Goal: Information Seeking & Learning: Learn about a topic

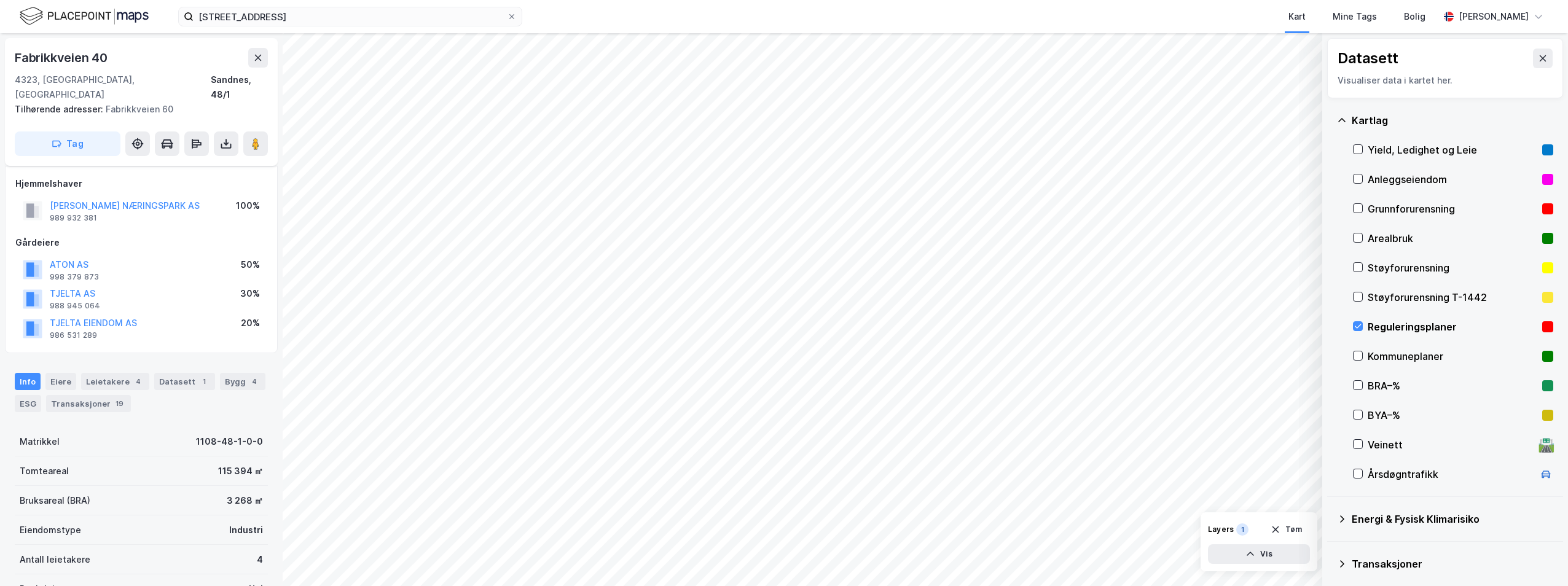
scroll to position [156, 0]
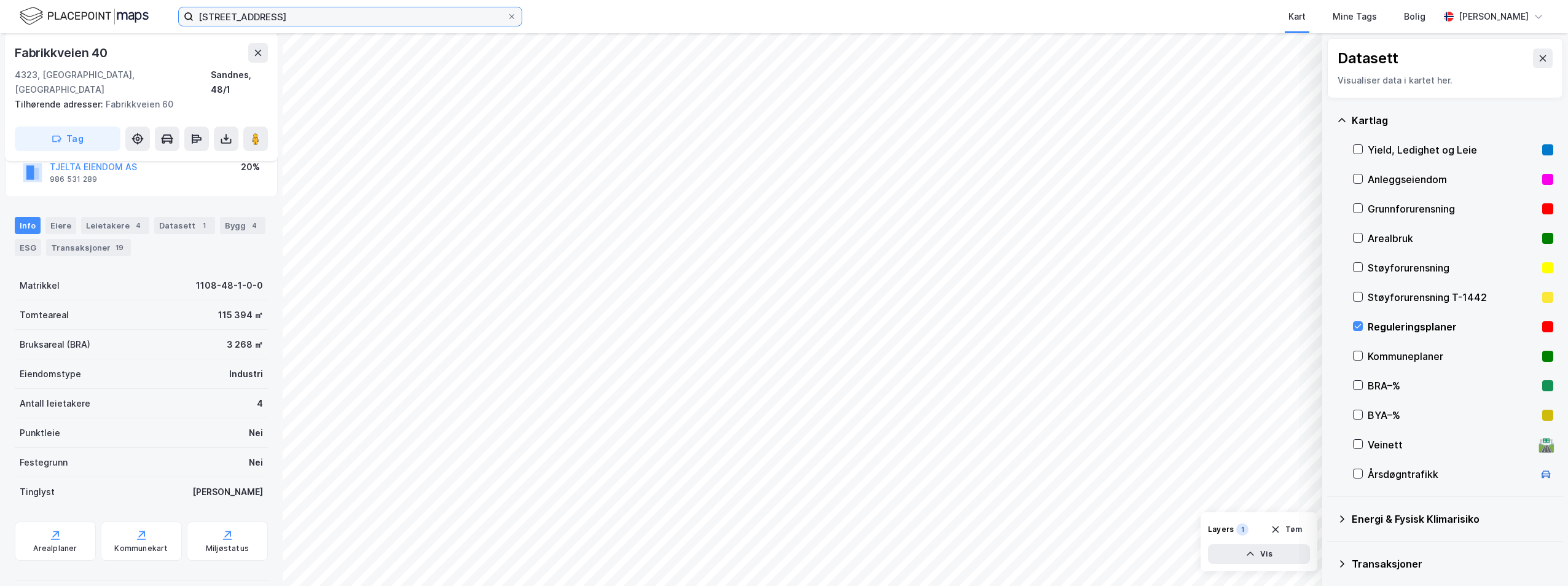
click at [271, 20] on input "fabrikkveien 40" at bounding box center [350, 17] width 314 height 18
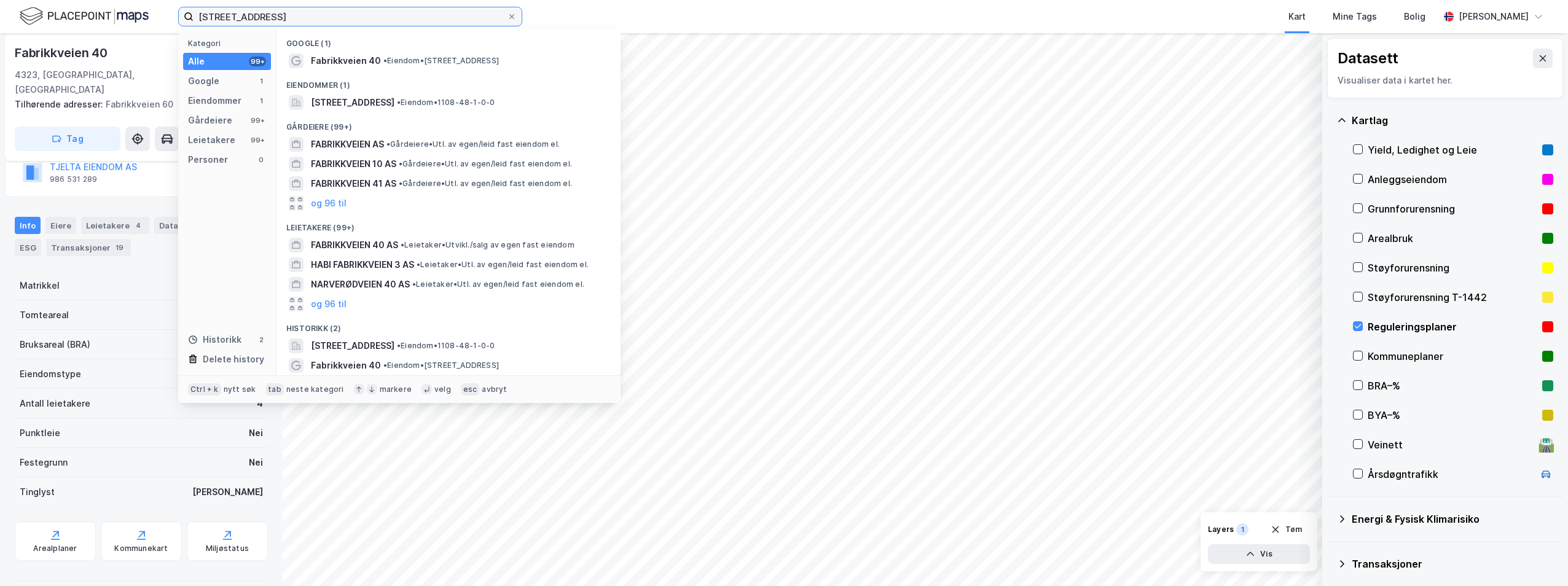
click at [271, 20] on input "fabrikkveien 40" at bounding box center [350, 17] width 314 height 18
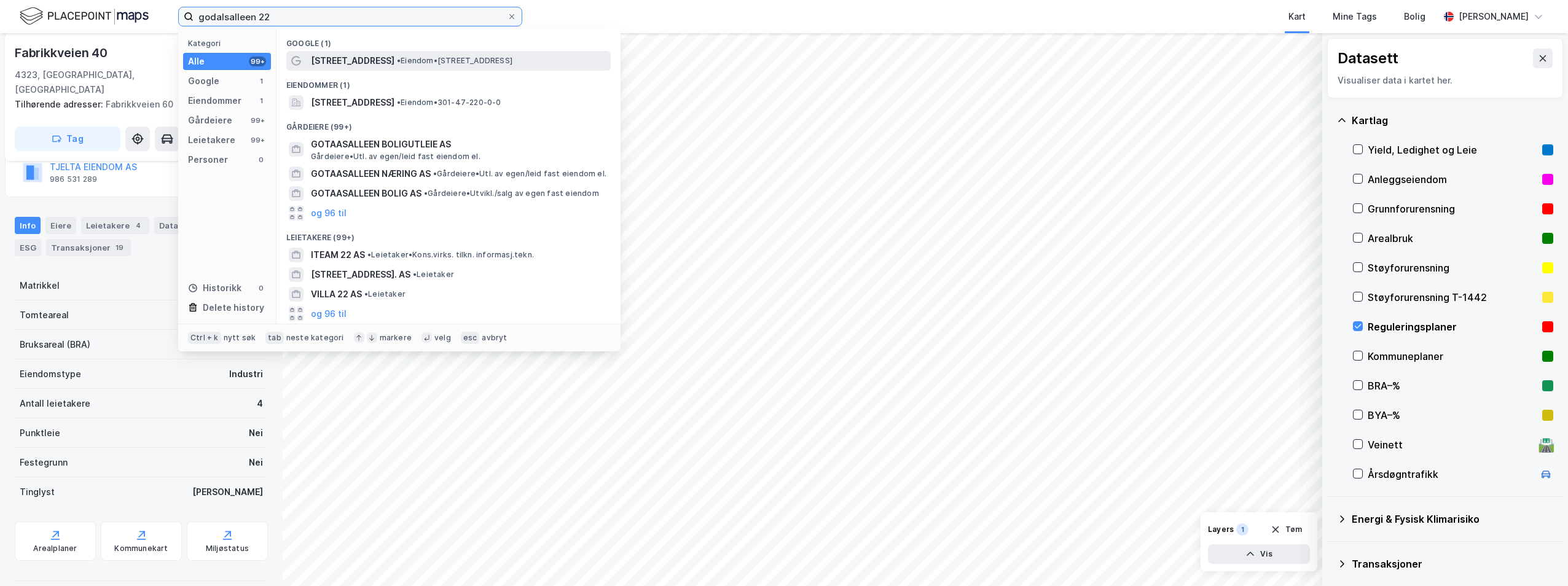
type input "godalsalleen 22"
click at [458, 62] on span "• Eiendom • Godalsalleén 22, 4015 Stavanger" at bounding box center [455, 61] width 116 height 10
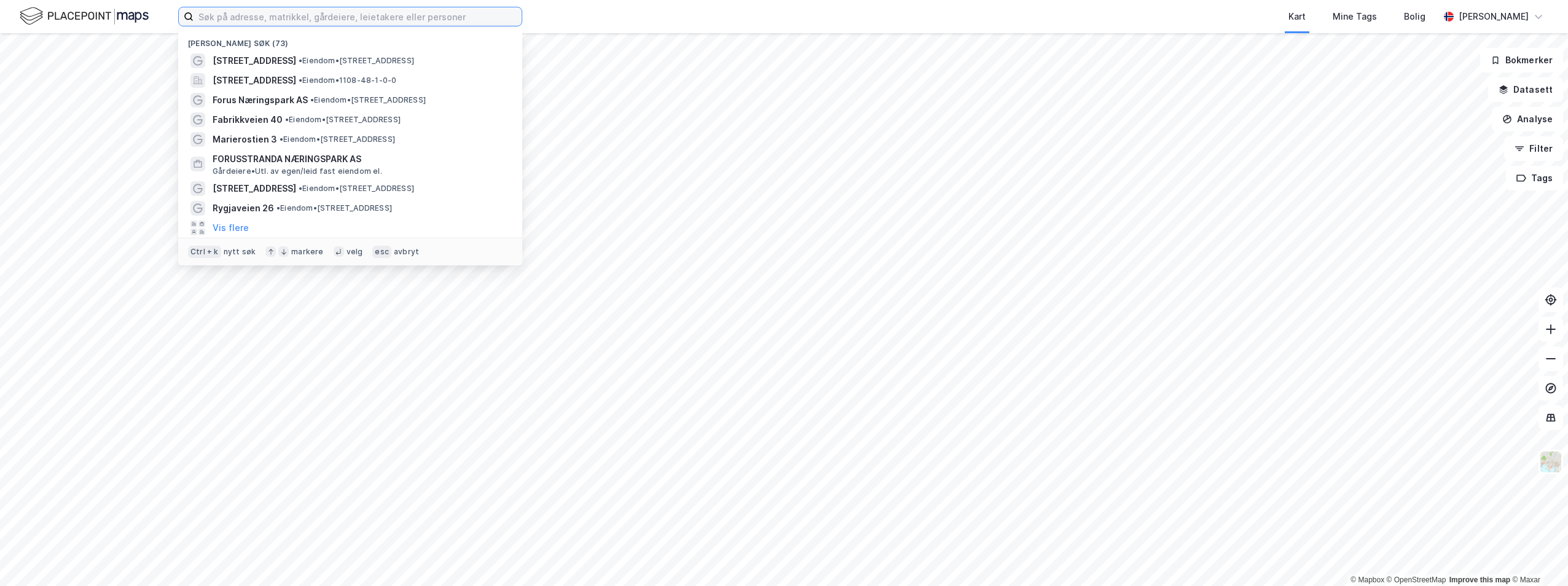
click at [252, 23] on input at bounding box center [357, 17] width 328 height 18
click at [298, 57] on span "•" at bounding box center [300, 61] width 4 height 9
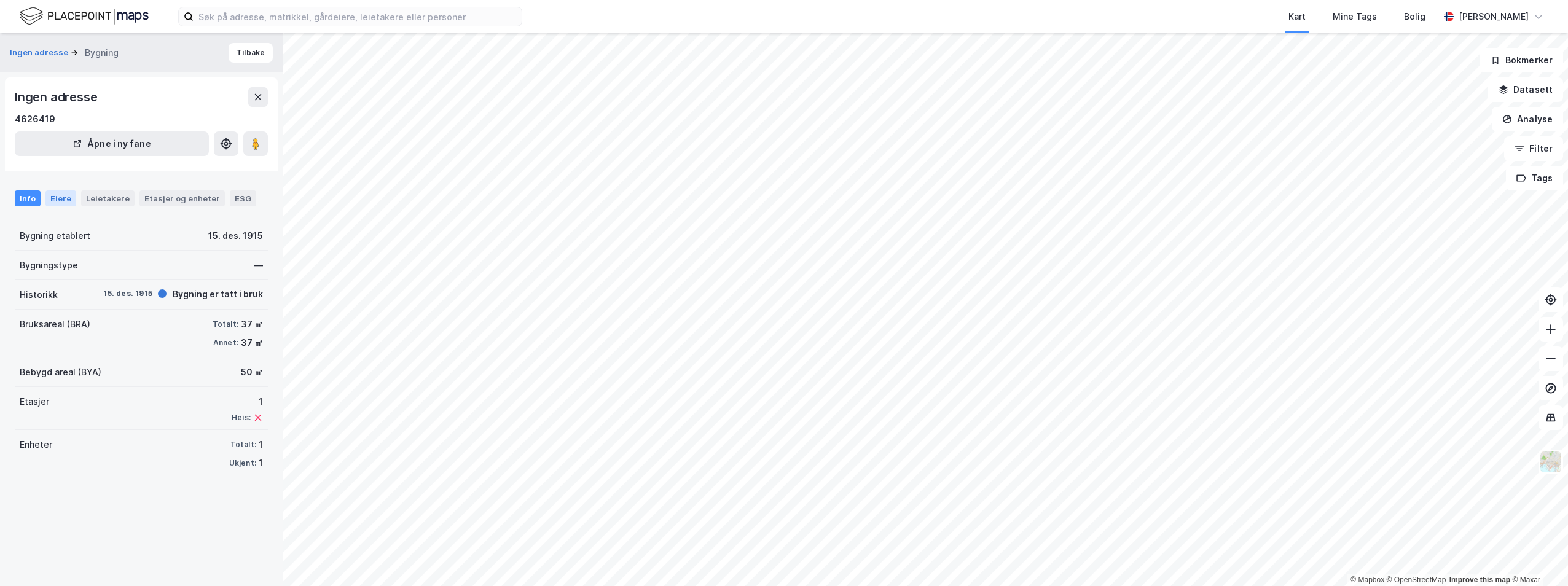
click at [64, 202] on div "Eiere" at bounding box center [61, 198] width 31 height 16
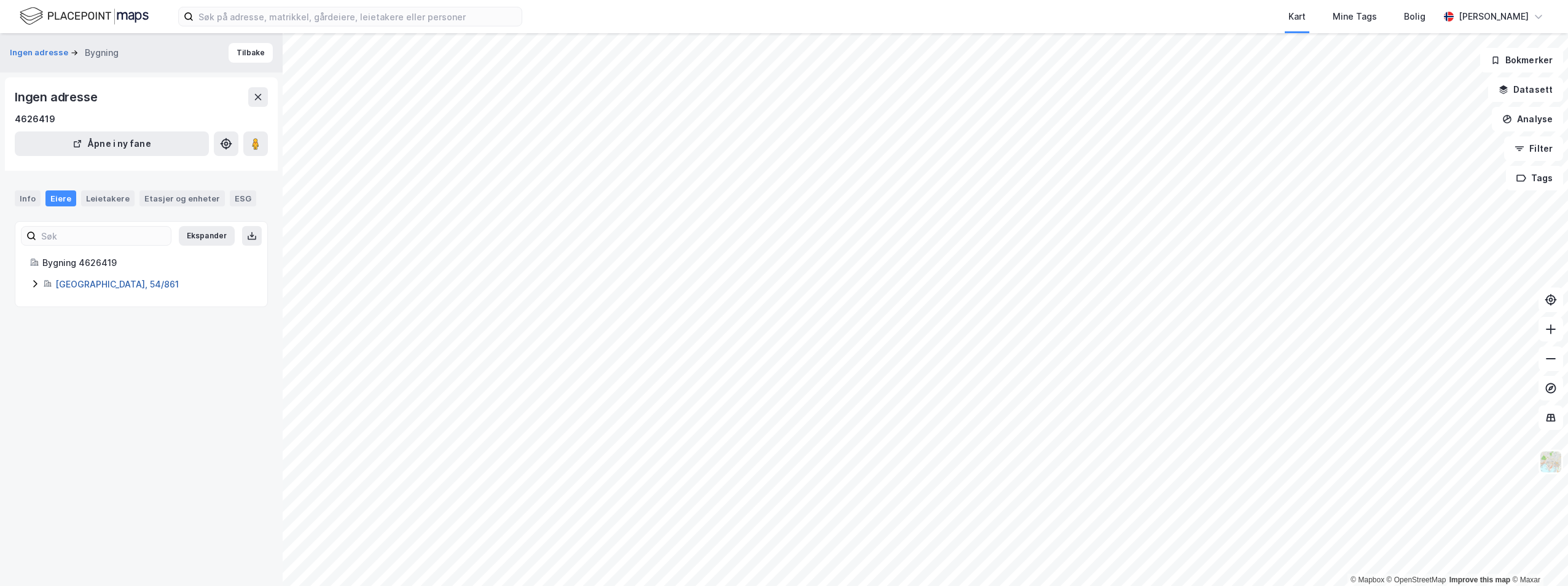
click at [67, 286] on link "[GEOGRAPHIC_DATA], 54/861" at bounding box center [117, 285] width 123 height 11
click at [30, 187] on div "Info Eiere Leietakere Etasjer og enheter ESG" at bounding box center [141, 193] width 283 height 35
click at [28, 196] on div "Info" at bounding box center [28, 198] width 26 height 16
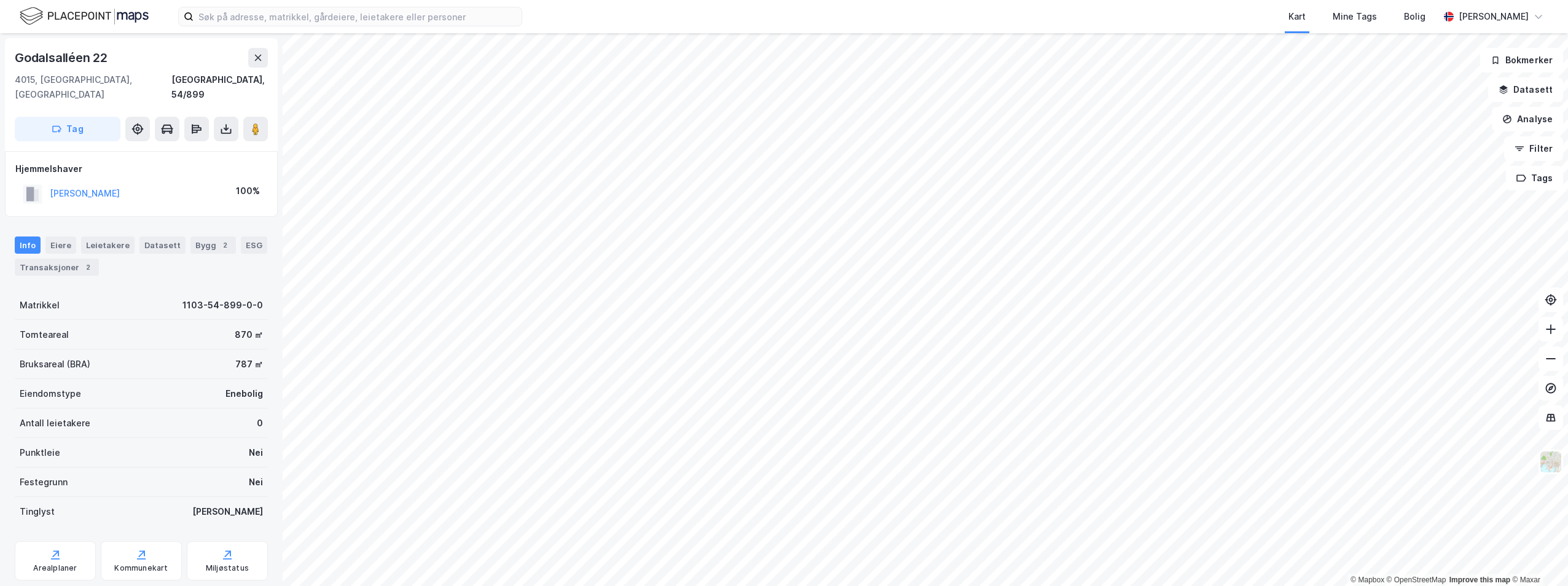
scroll to position [20, 0]
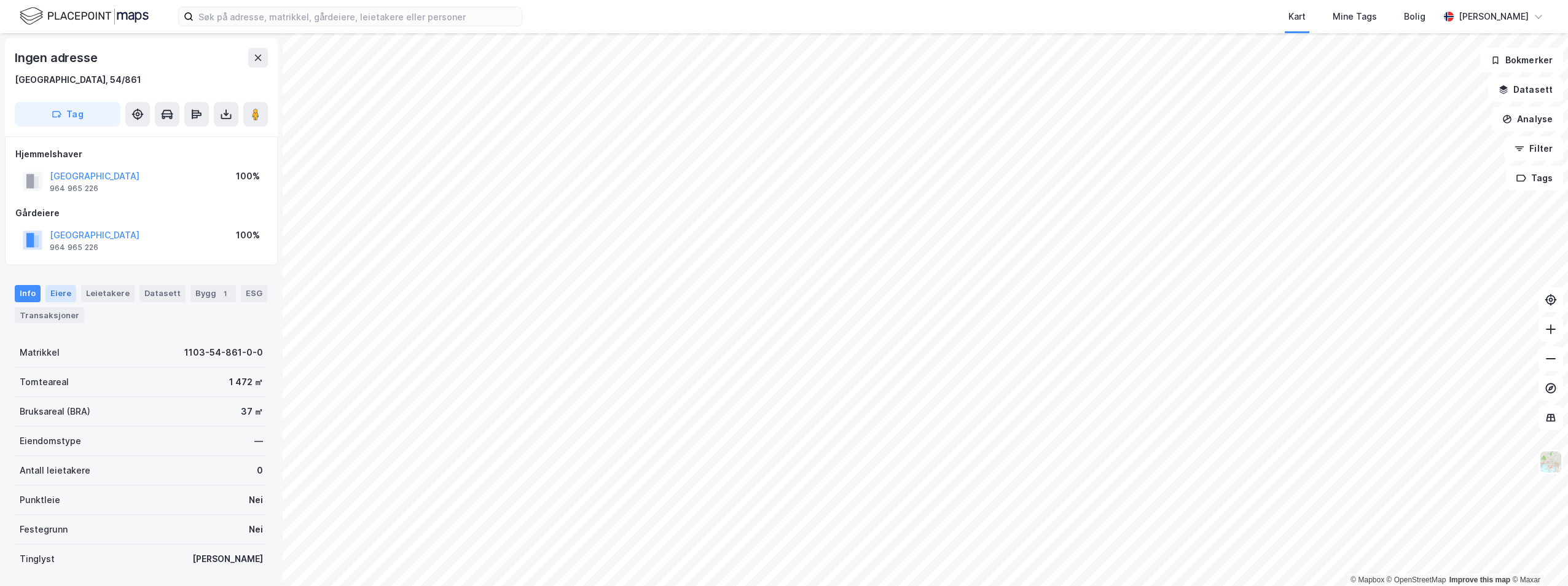
click at [56, 297] on div "Eiere" at bounding box center [61, 294] width 31 height 17
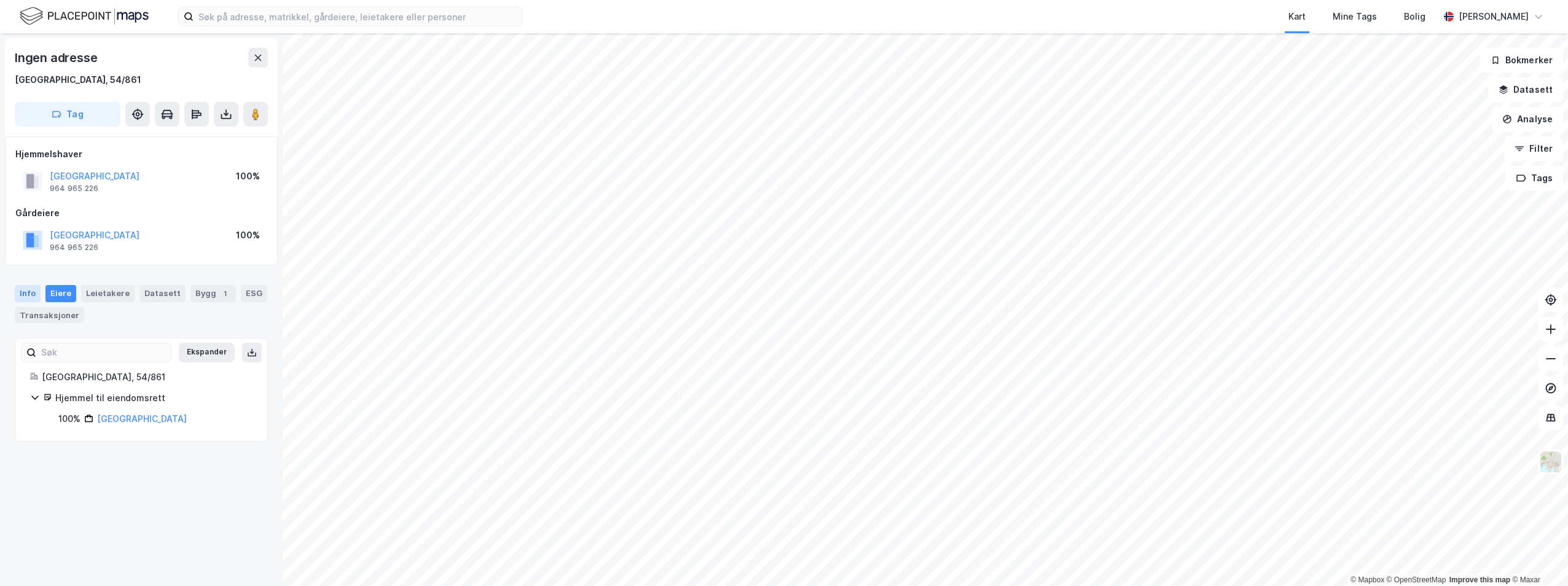
click at [20, 292] on div "Info" at bounding box center [28, 294] width 26 height 17
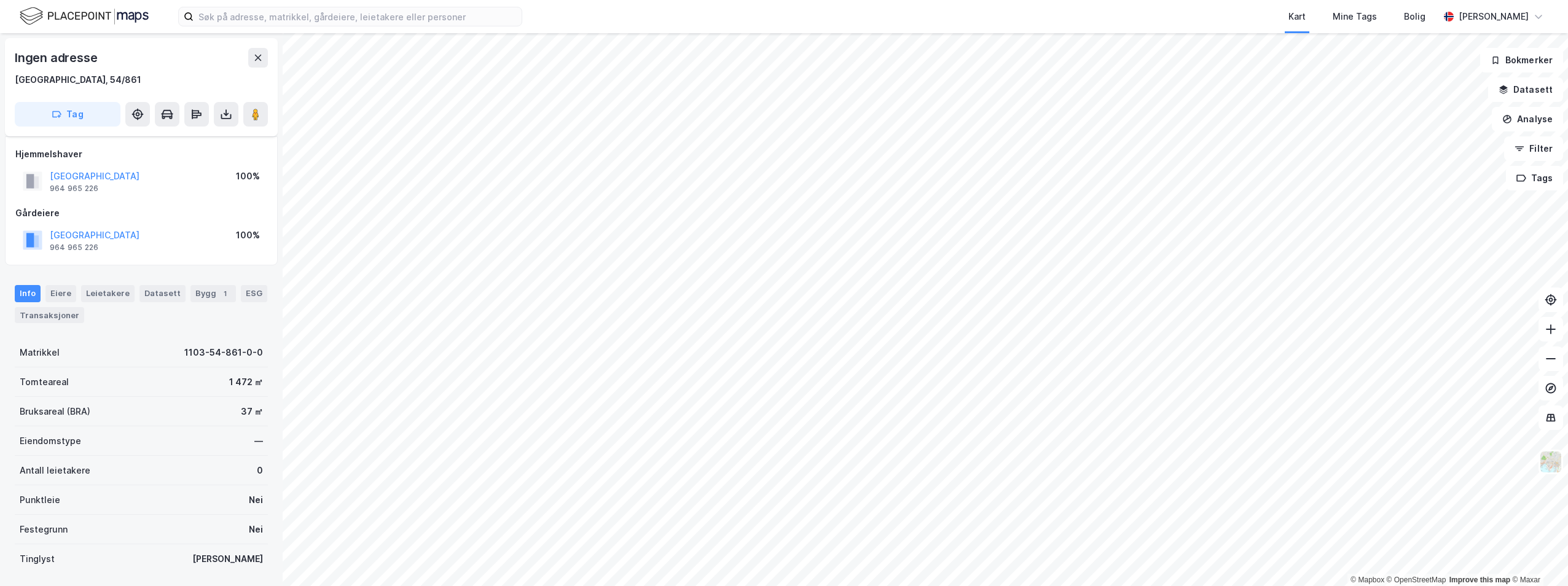
scroll to position [82, 0]
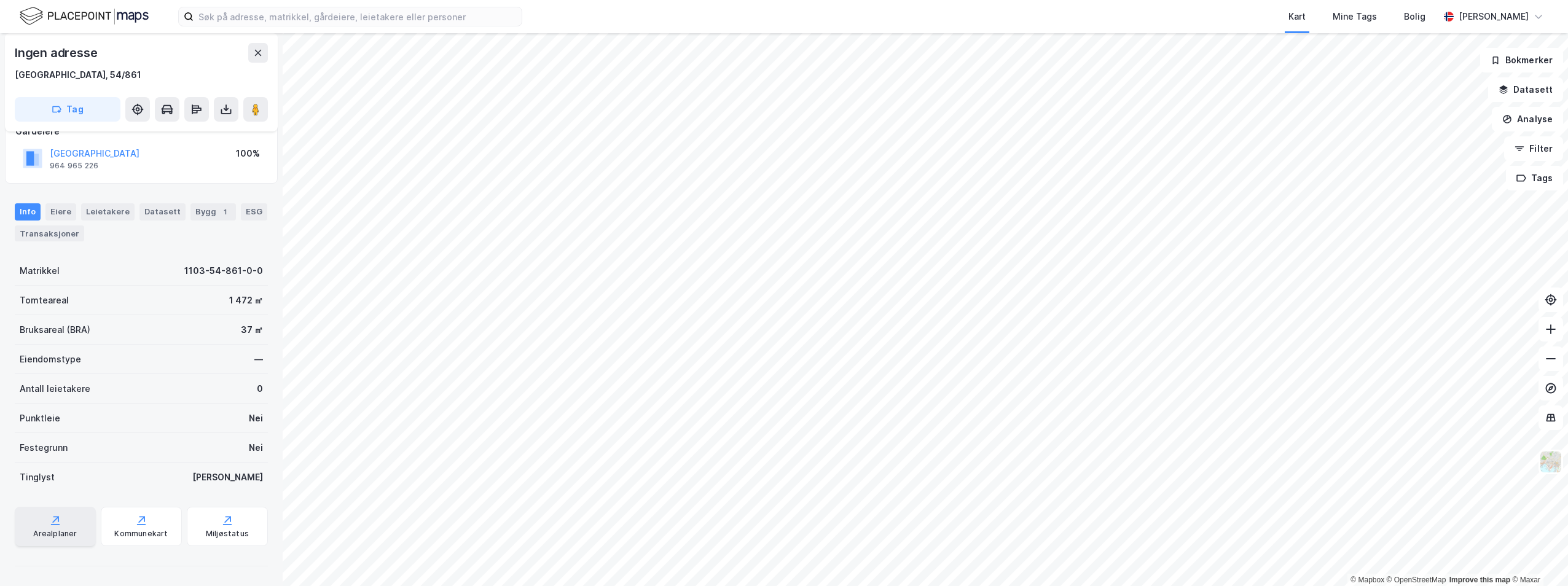
click at [79, 525] on div "Arealplaner" at bounding box center [55, 526] width 81 height 39
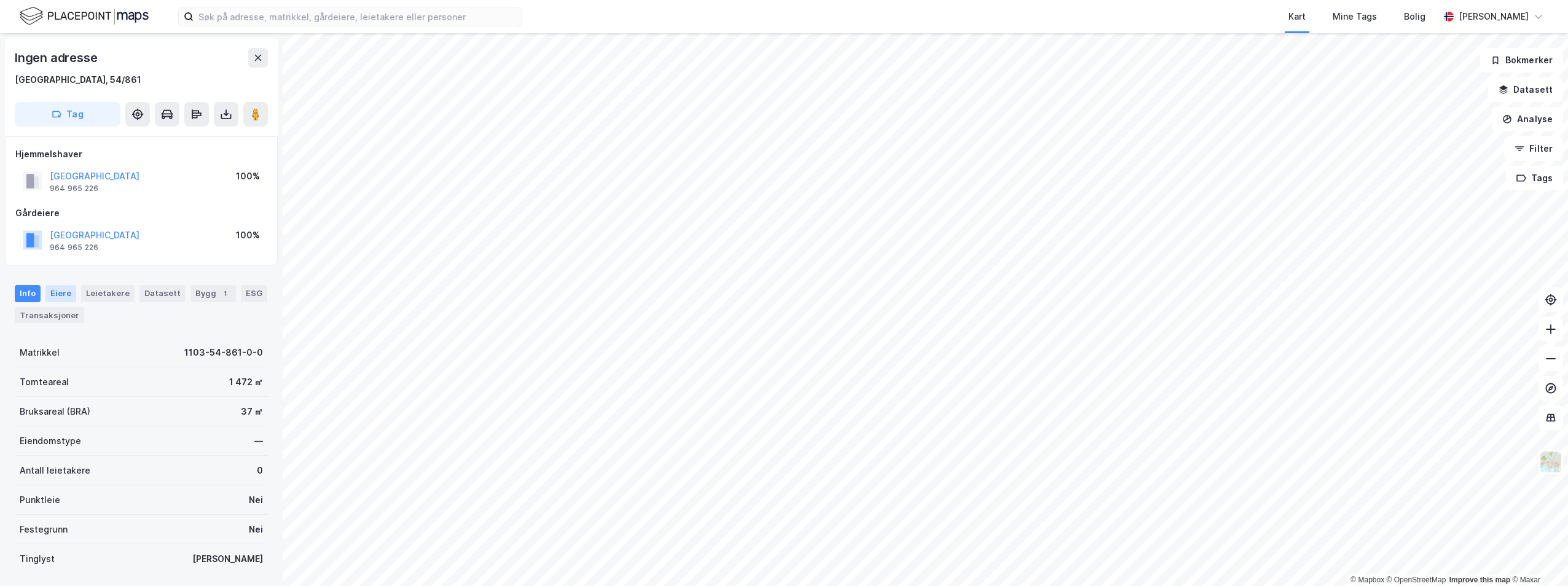
click at [54, 295] on div "Eiere" at bounding box center [61, 294] width 31 height 17
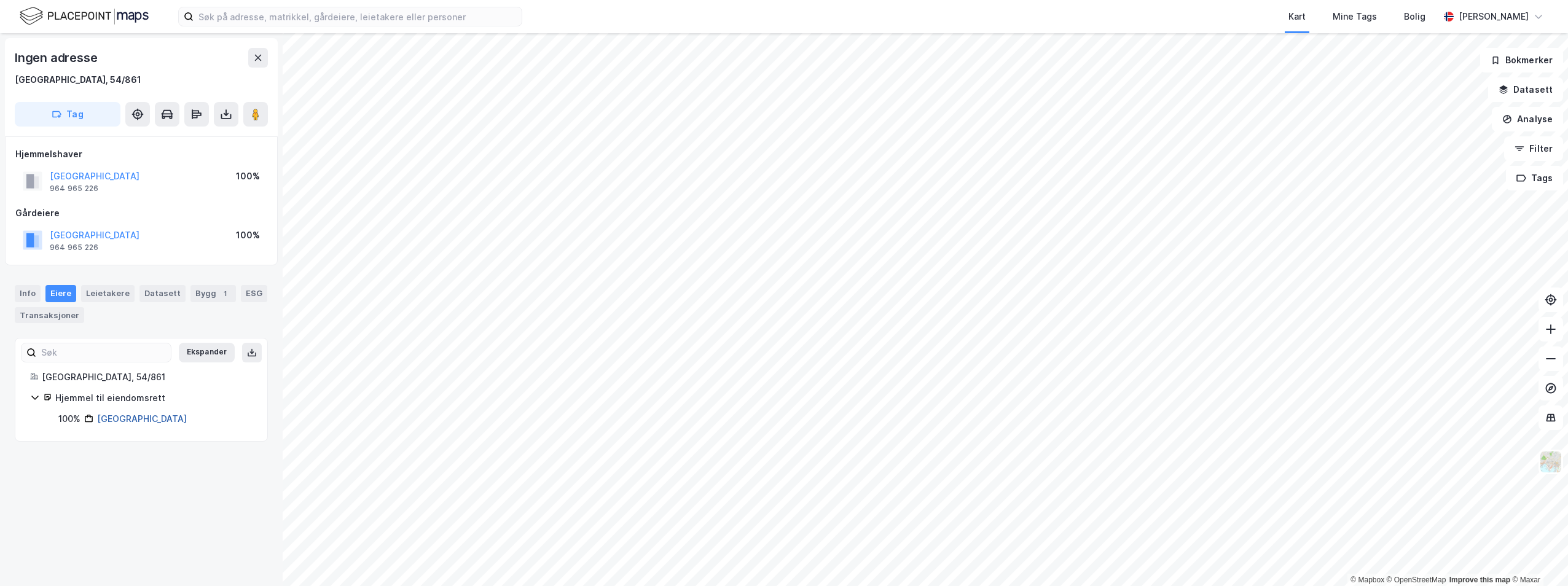
click at [154, 415] on link "[GEOGRAPHIC_DATA]" at bounding box center [142, 419] width 90 height 11
click at [1540, 91] on button "Datasett" at bounding box center [1525, 90] width 75 height 25
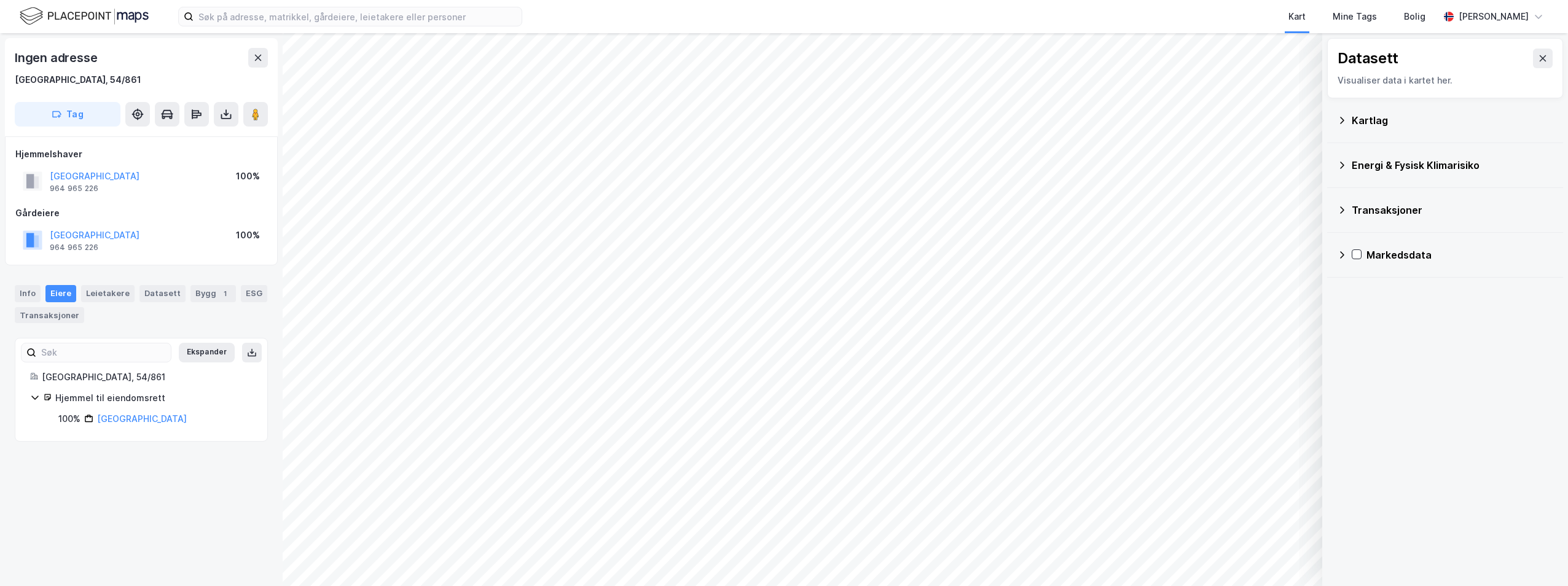
click at [1402, 138] on div "Kartlag" at bounding box center [1445, 120] width 236 height 44
click at [1407, 133] on div "Kartlag" at bounding box center [1445, 120] width 216 height 29
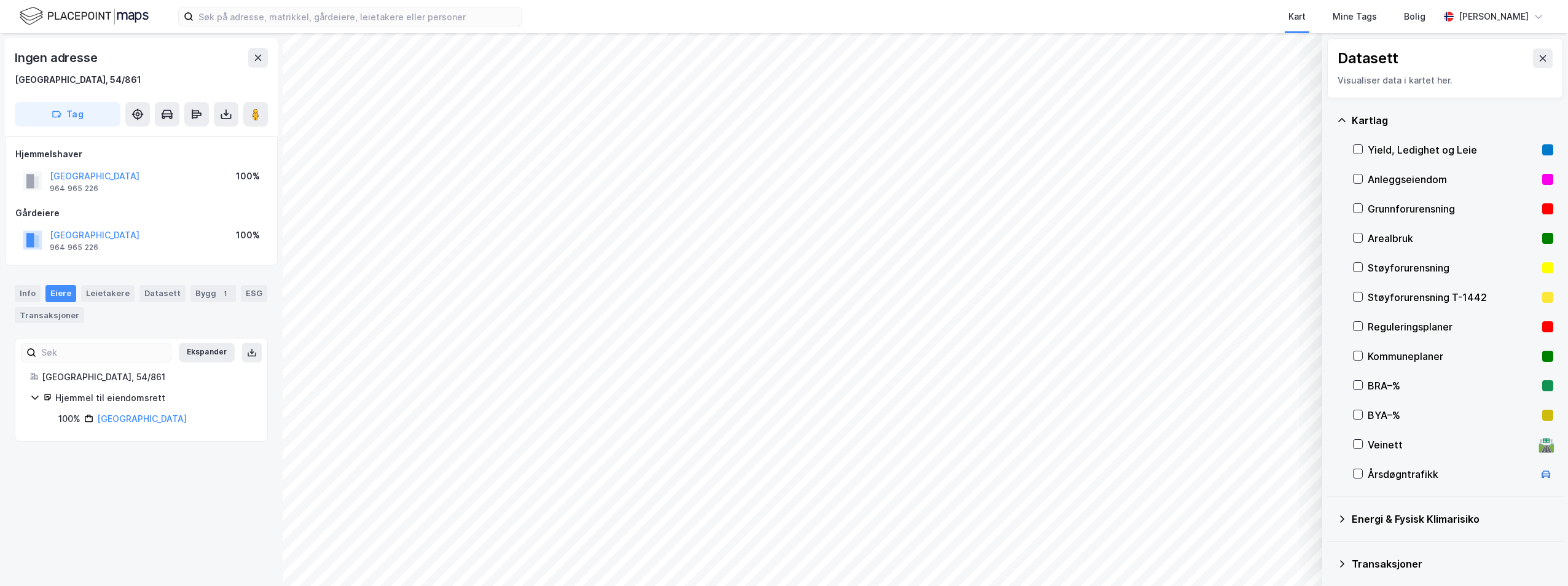
scroll to position [51, 0]
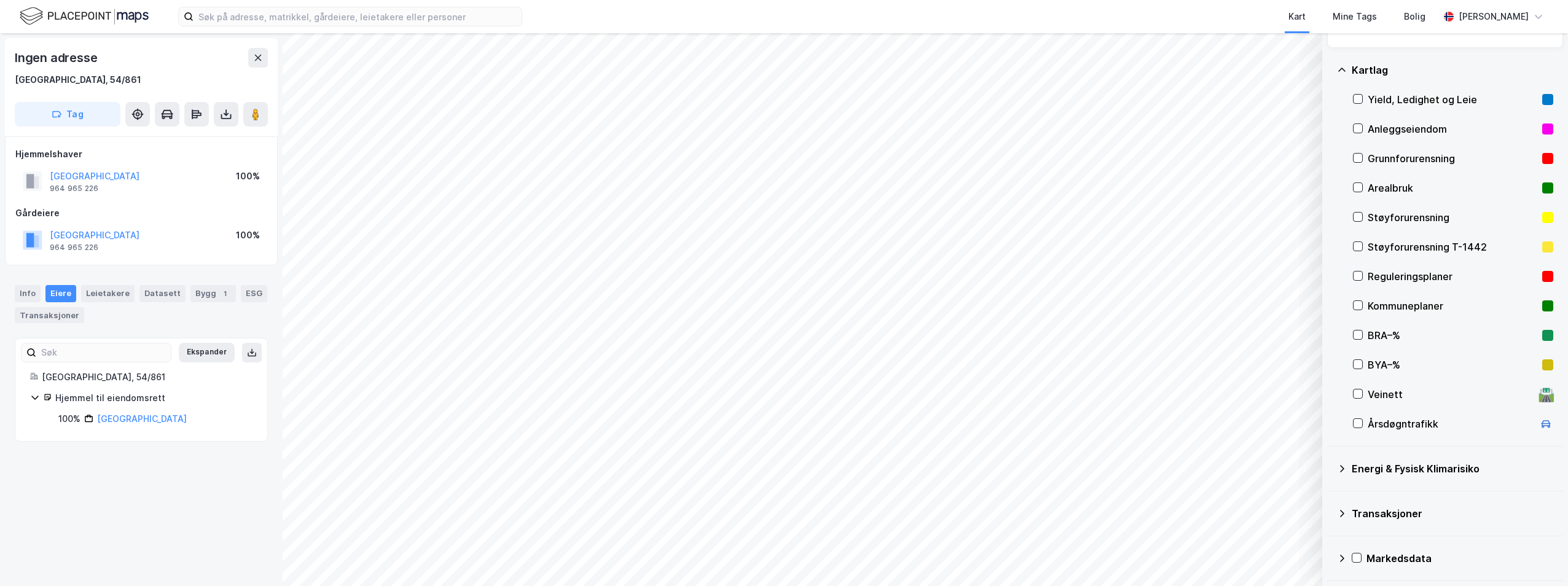
click at [1355, 516] on div "Transaksjoner" at bounding box center [1452, 513] width 202 height 15
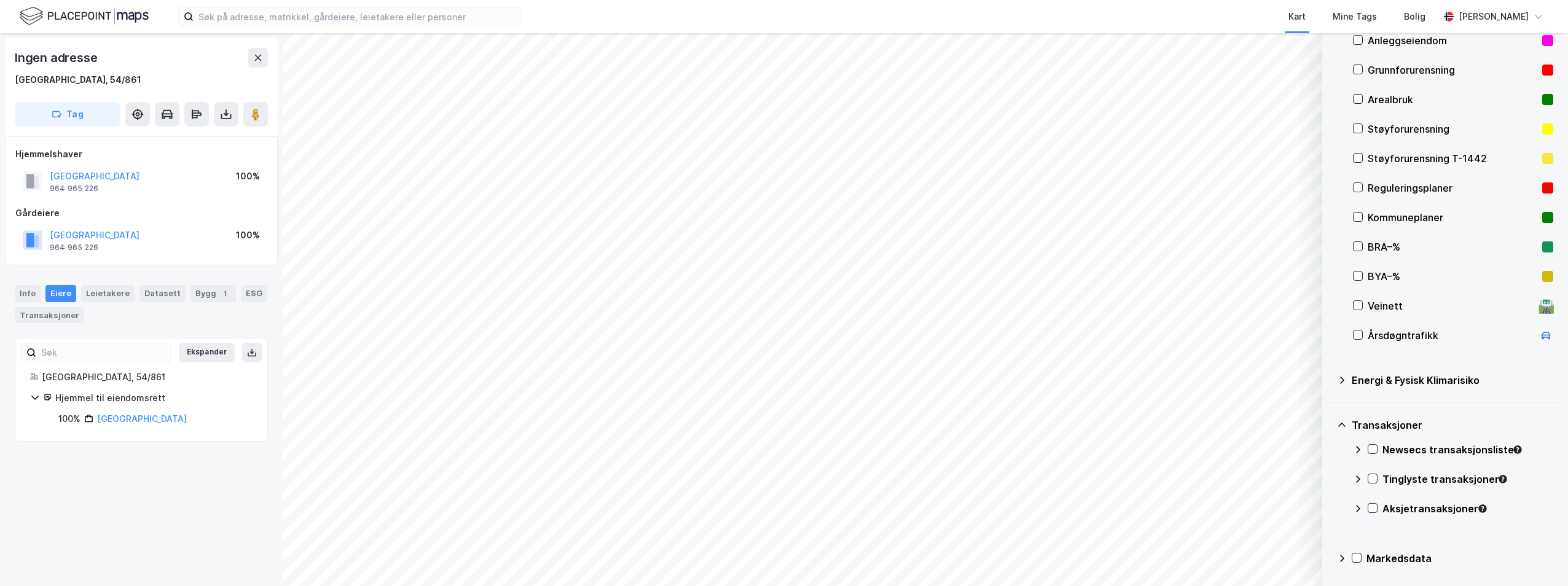
click at [1374, 379] on div "Energi & Fysisk Klimarisiko" at bounding box center [1452, 380] width 202 height 15
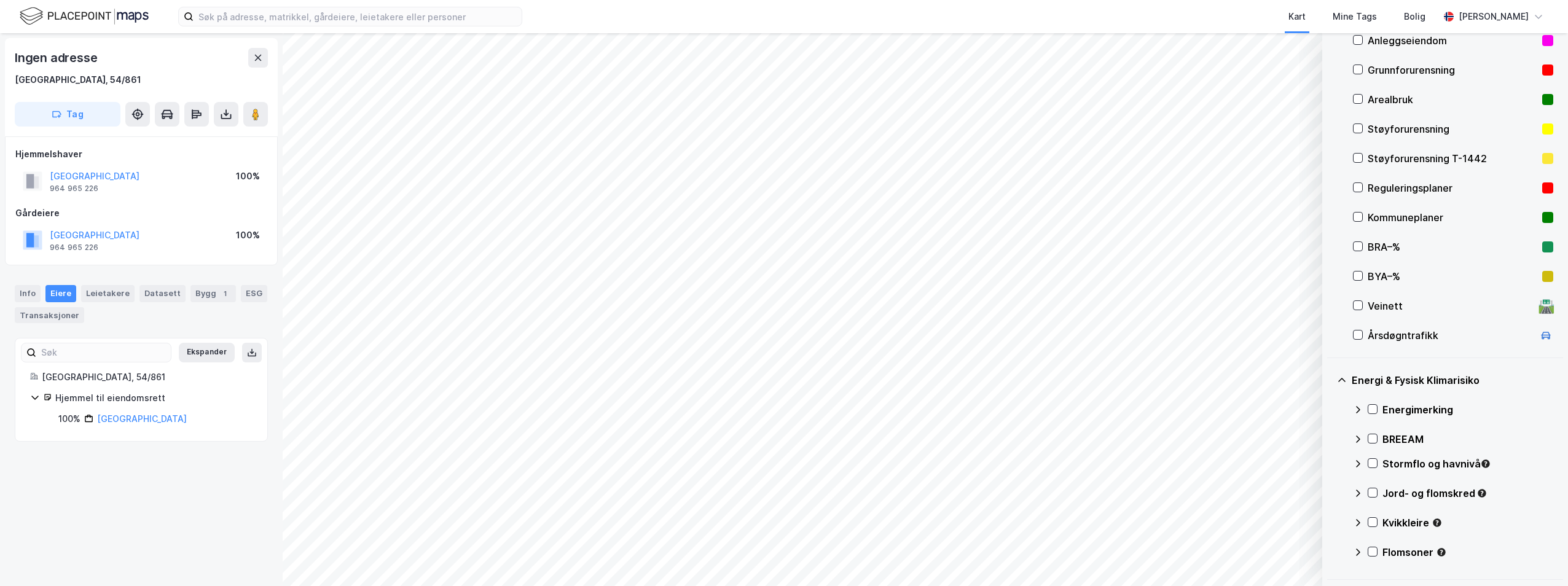
scroll to position [262, 0]
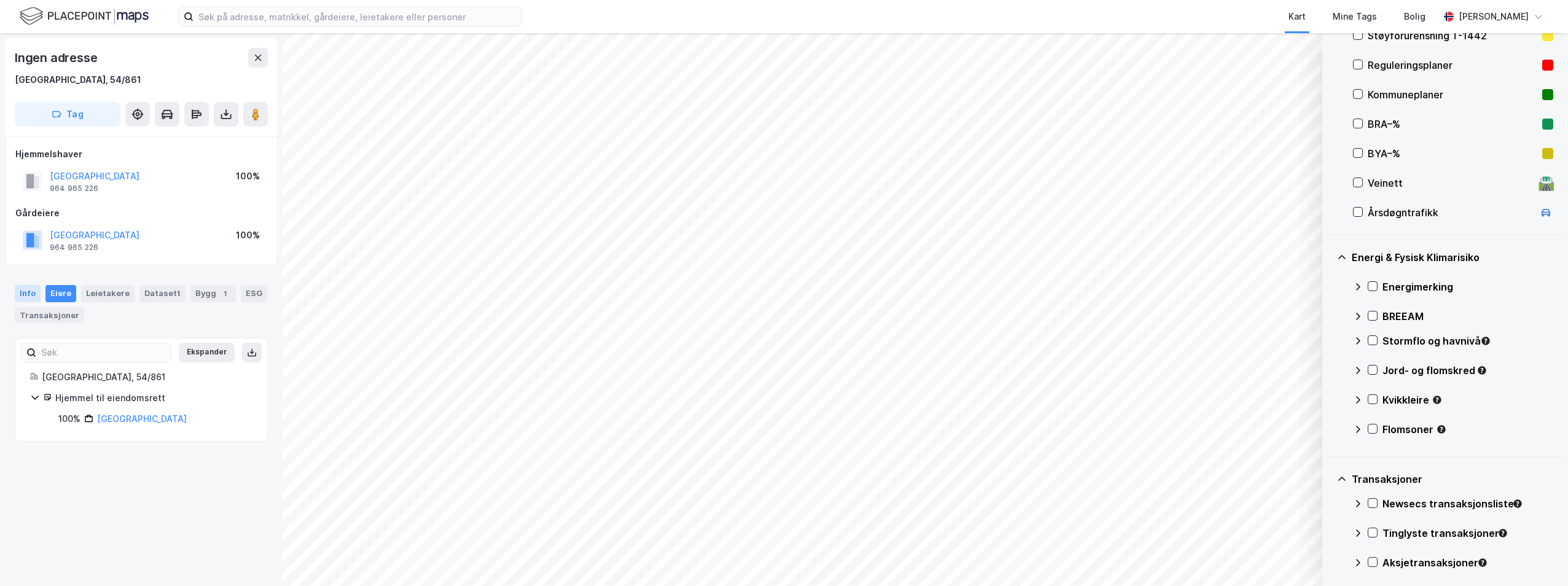
click at [27, 289] on div "Info" at bounding box center [28, 294] width 26 height 17
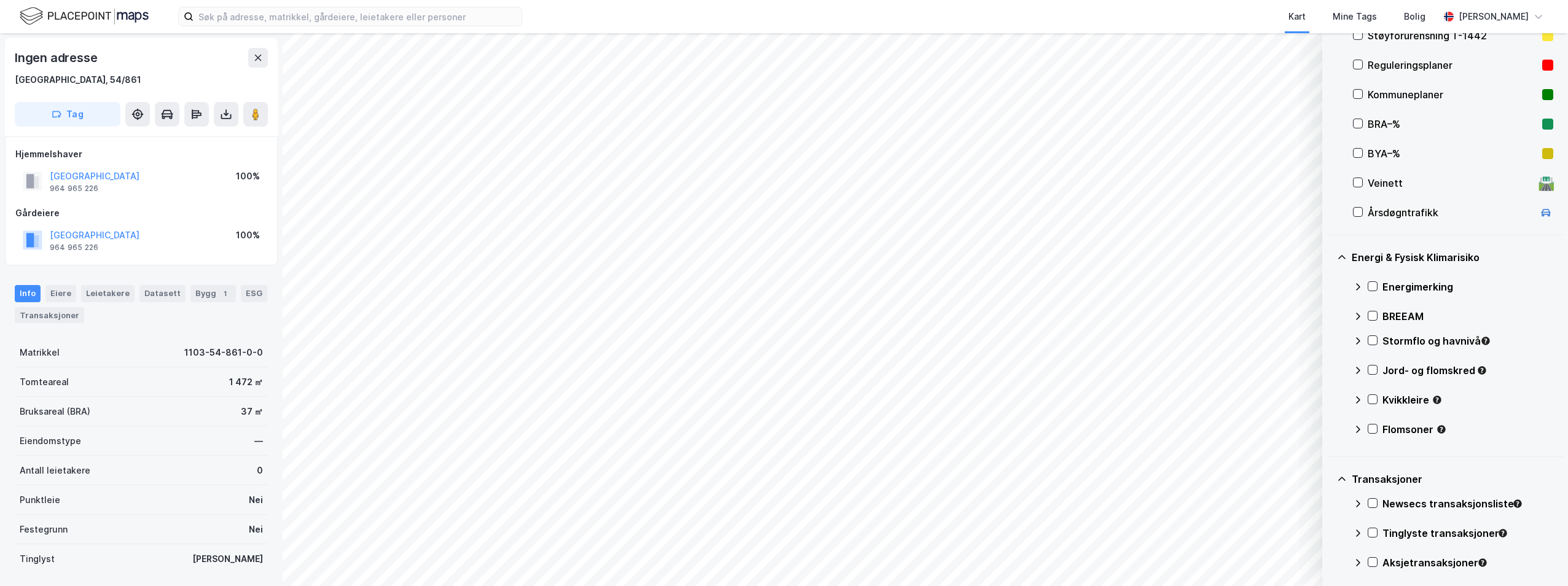
scroll to position [82, 0]
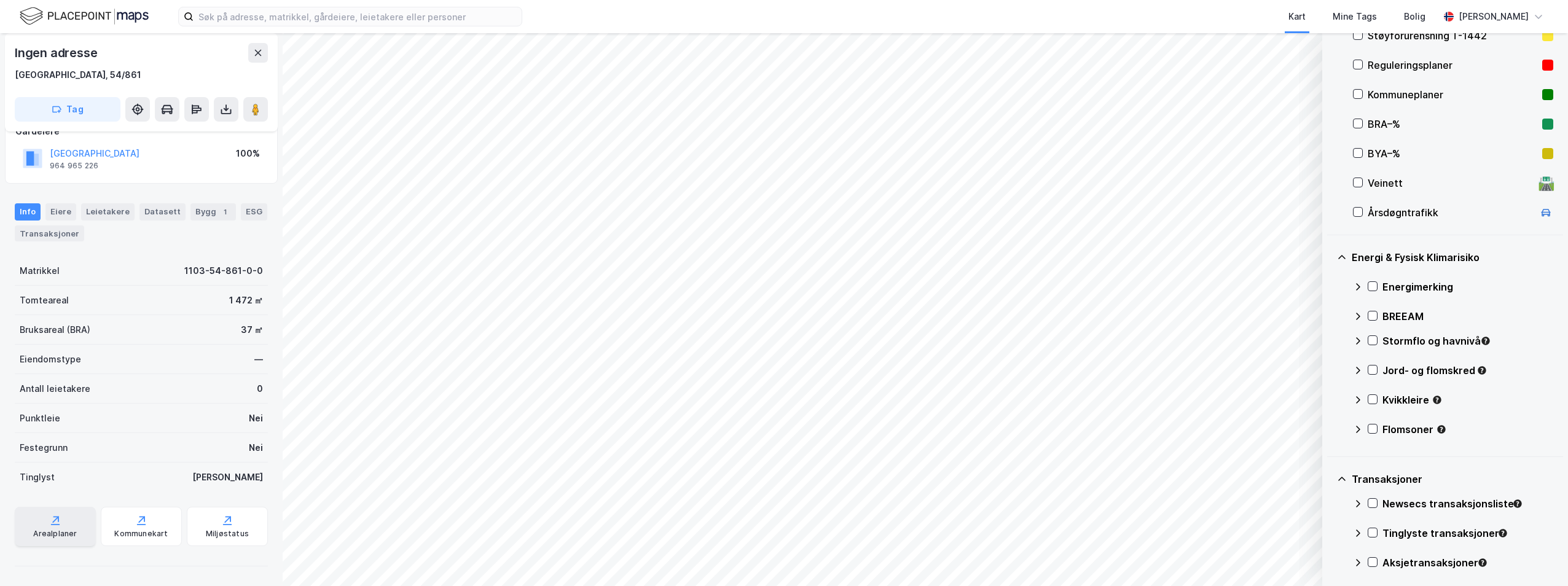
click at [58, 536] on div "Arealplaner" at bounding box center [54, 534] width 44 height 10
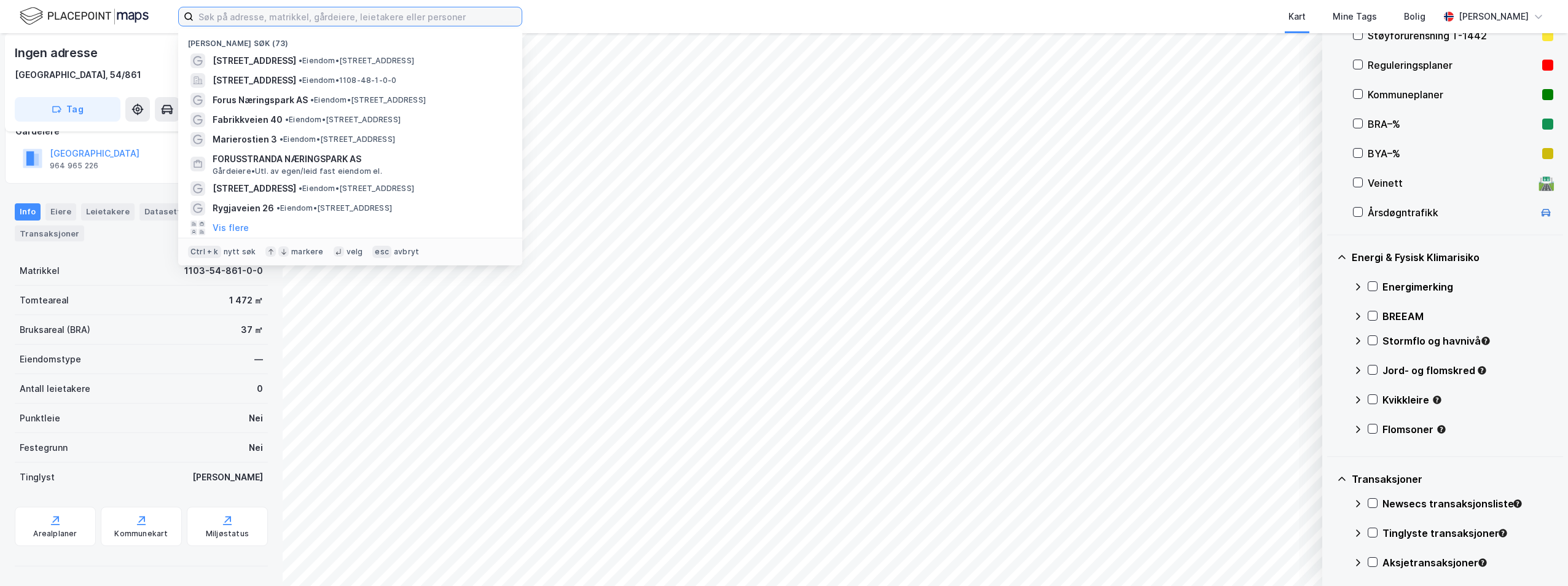
click at [292, 16] on input at bounding box center [357, 17] width 328 height 18
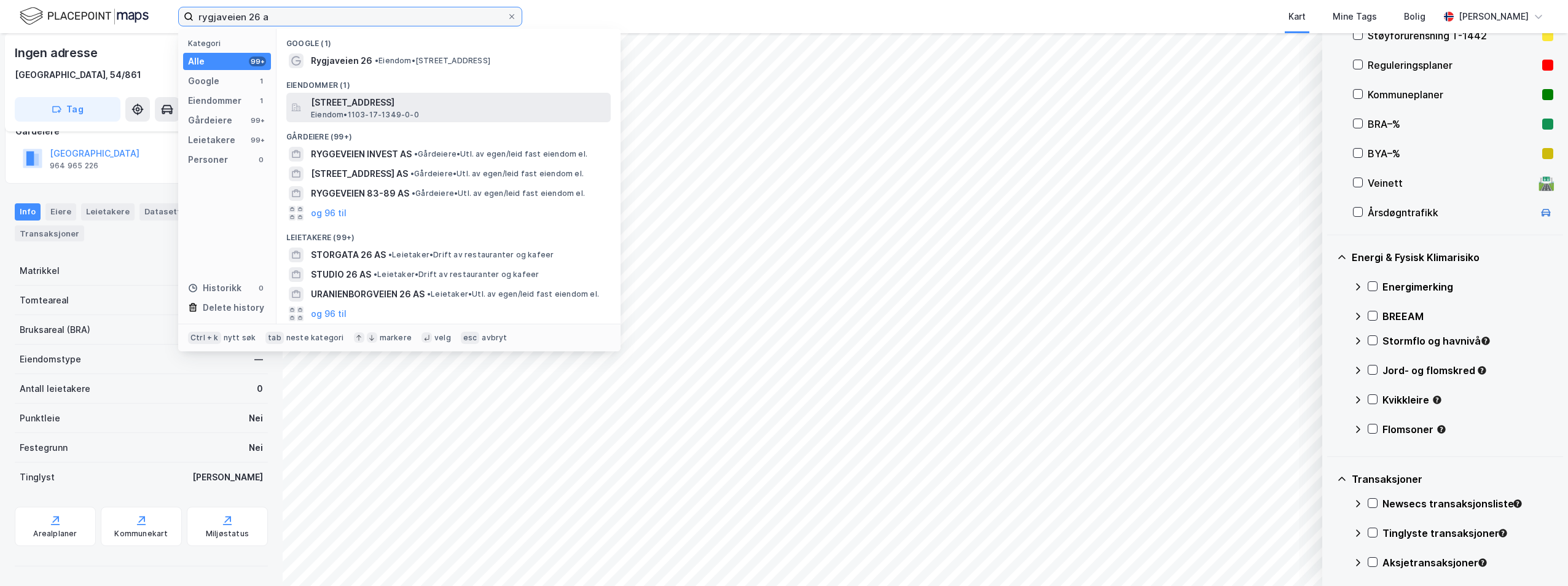
type input "rygjaveien 26 a"
click at [396, 107] on span "[STREET_ADDRESS]" at bounding box center [458, 102] width 295 height 15
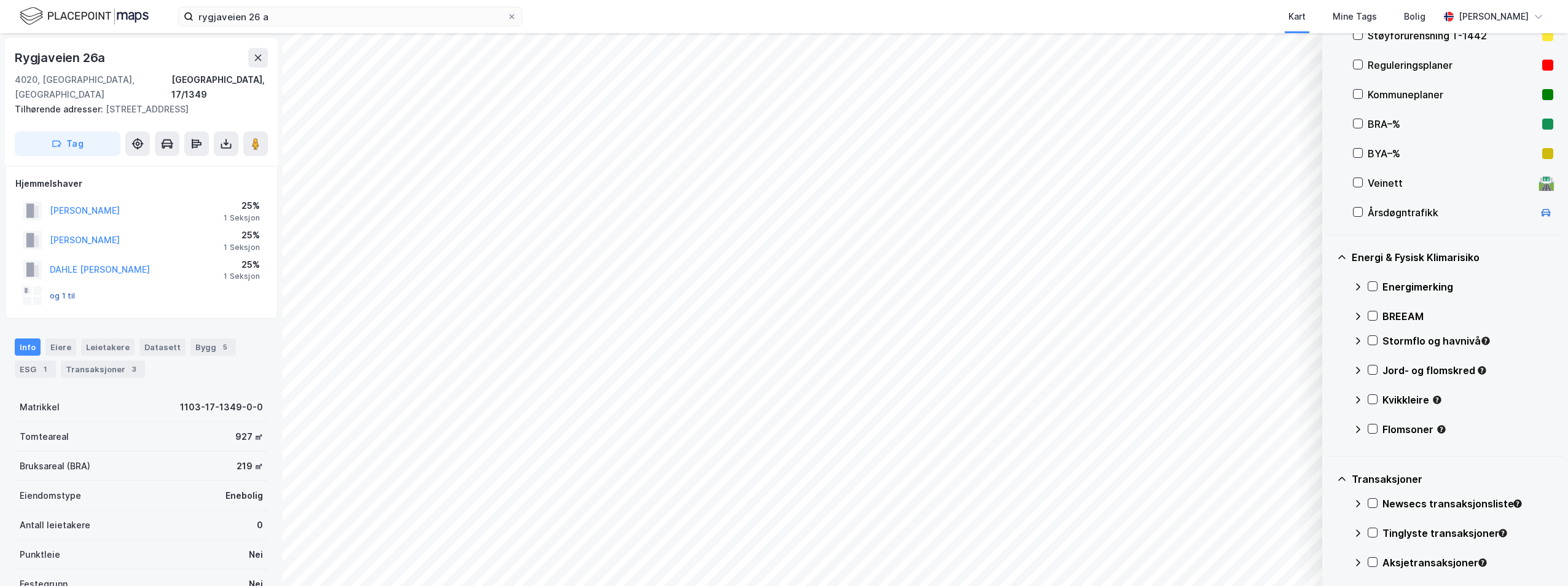
click at [0, 0] on button "og 1 til" at bounding box center [0, 0] width 0 height 0
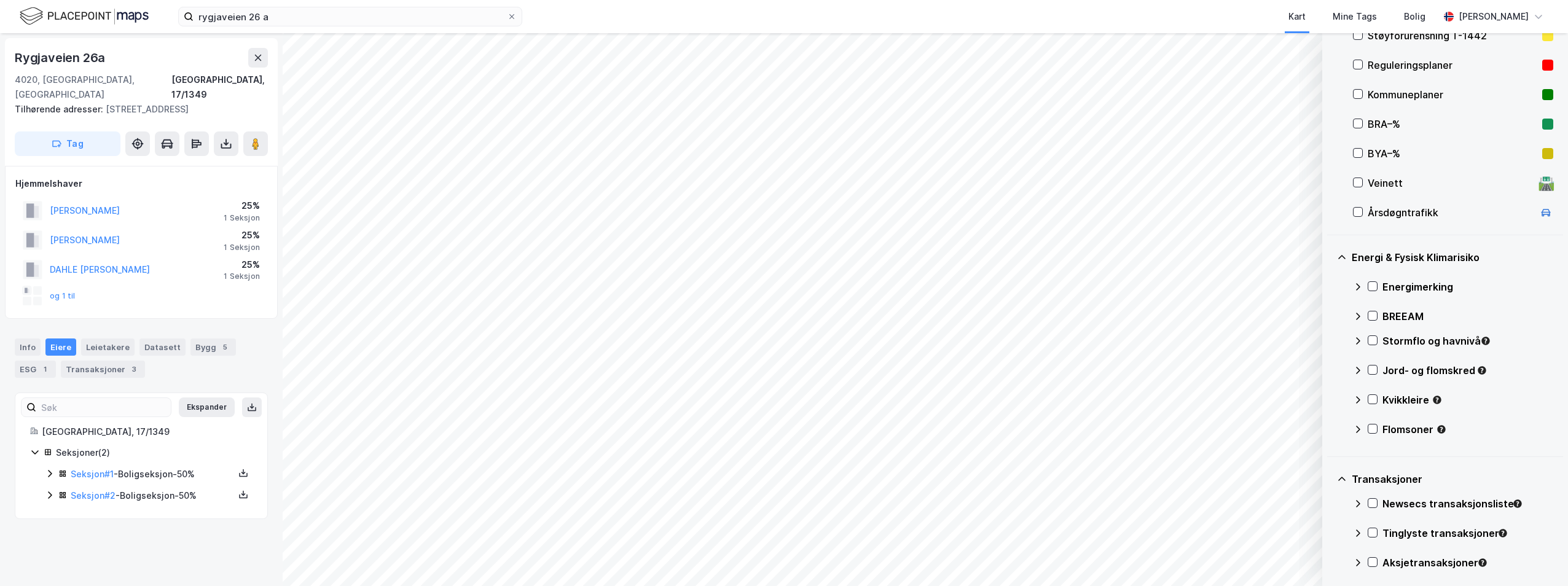
click at [35, 446] on div "Seksjoner ( 2 )" at bounding box center [141, 453] width 222 height 15
click at [34, 449] on icon at bounding box center [35, 453] width 4 height 8
click at [48, 490] on icon at bounding box center [49, 495] width 10 height 10
click at [51, 471] on icon at bounding box center [49, 475] width 4 height 8
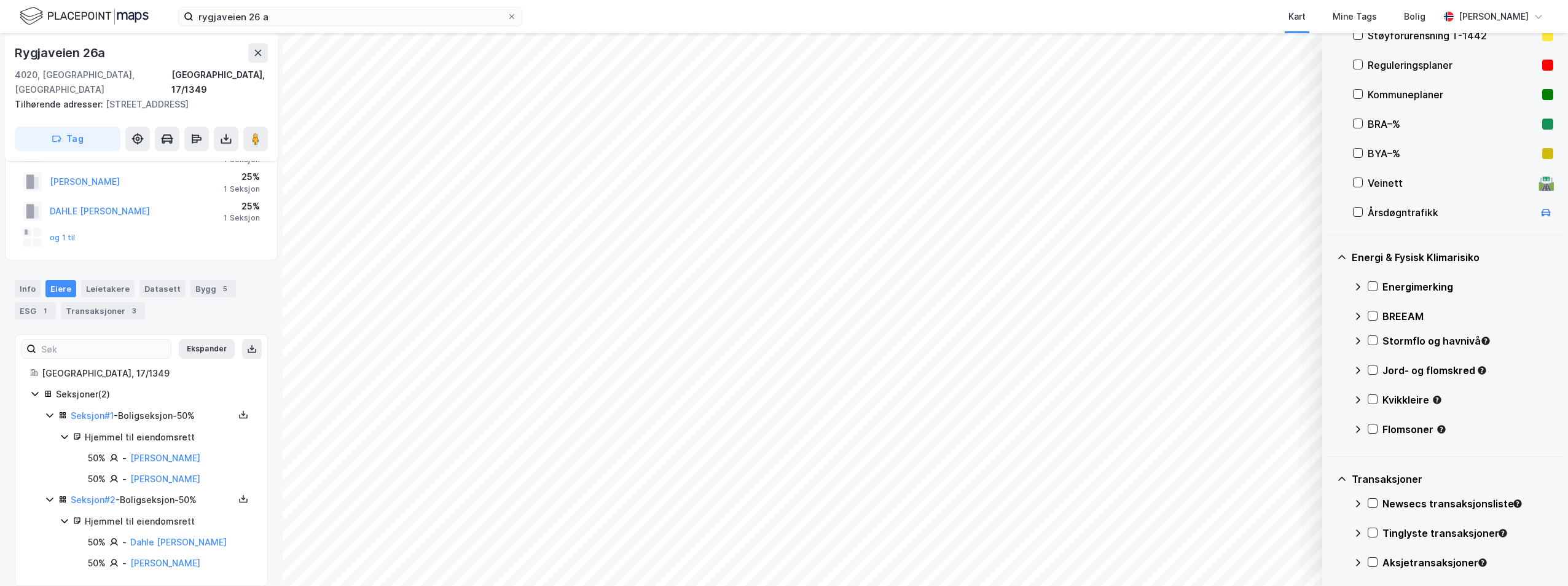
click at [50, 495] on icon at bounding box center [49, 499] width 10 height 10
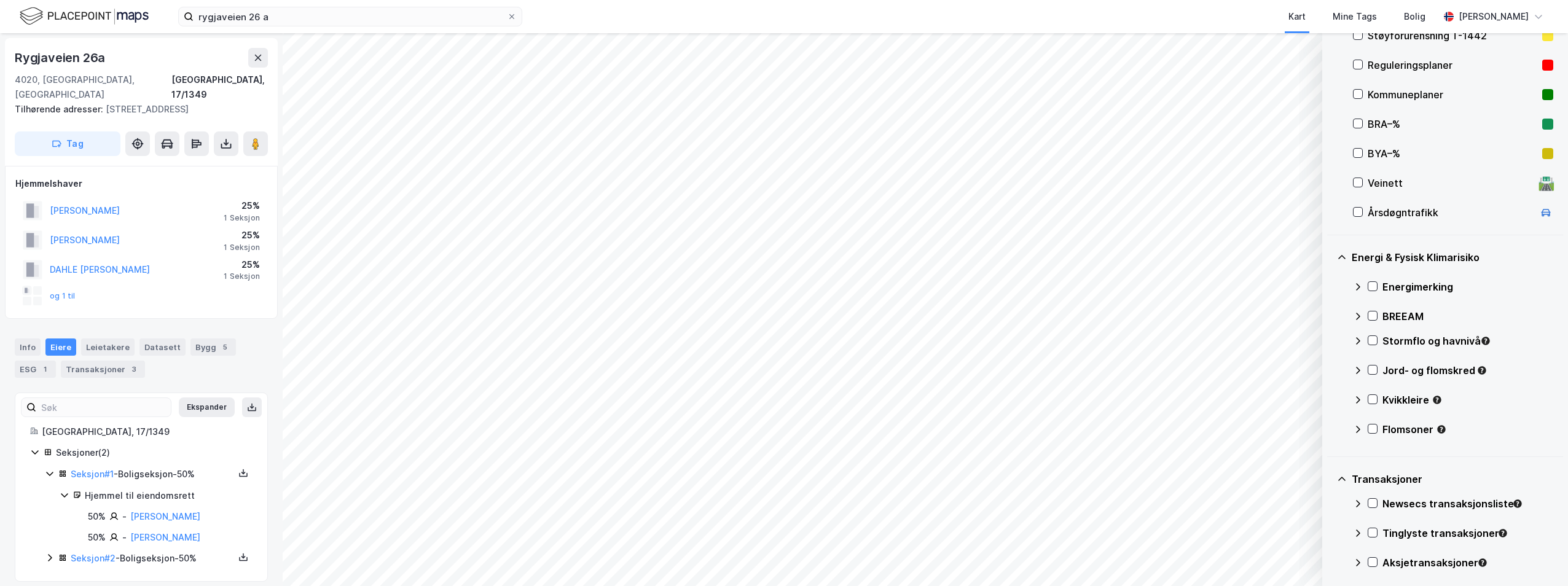
click at [50, 551] on div "Seksjon # 2 - Boligseksjon - 50%" at bounding box center [148, 559] width 208 height 15
click at [107, 360] on div "Transaksjoner 3" at bounding box center [103, 369] width 84 height 17
